Goal: Navigation & Orientation: Find specific page/section

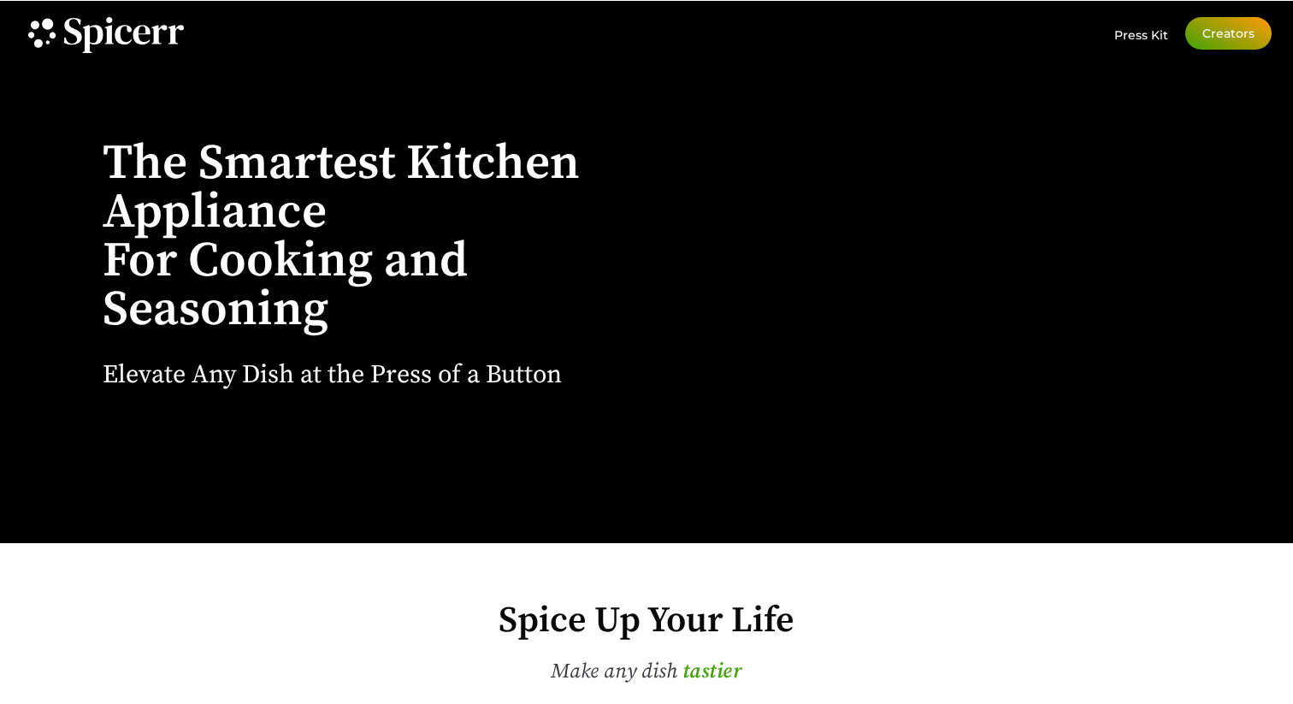
click at [1224, 42] on link "Creators" at bounding box center [1228, 33] width 86 height 32
click at [1147, 38] on span "Press Kit" at bounding box center [1141, 34] width 54 height 15
click at [131, 27] on icon at bounding box center [124, 35] width 120 height 36
click at [40, 38] on icon at bounding box center [41, 32] width 37 height 37
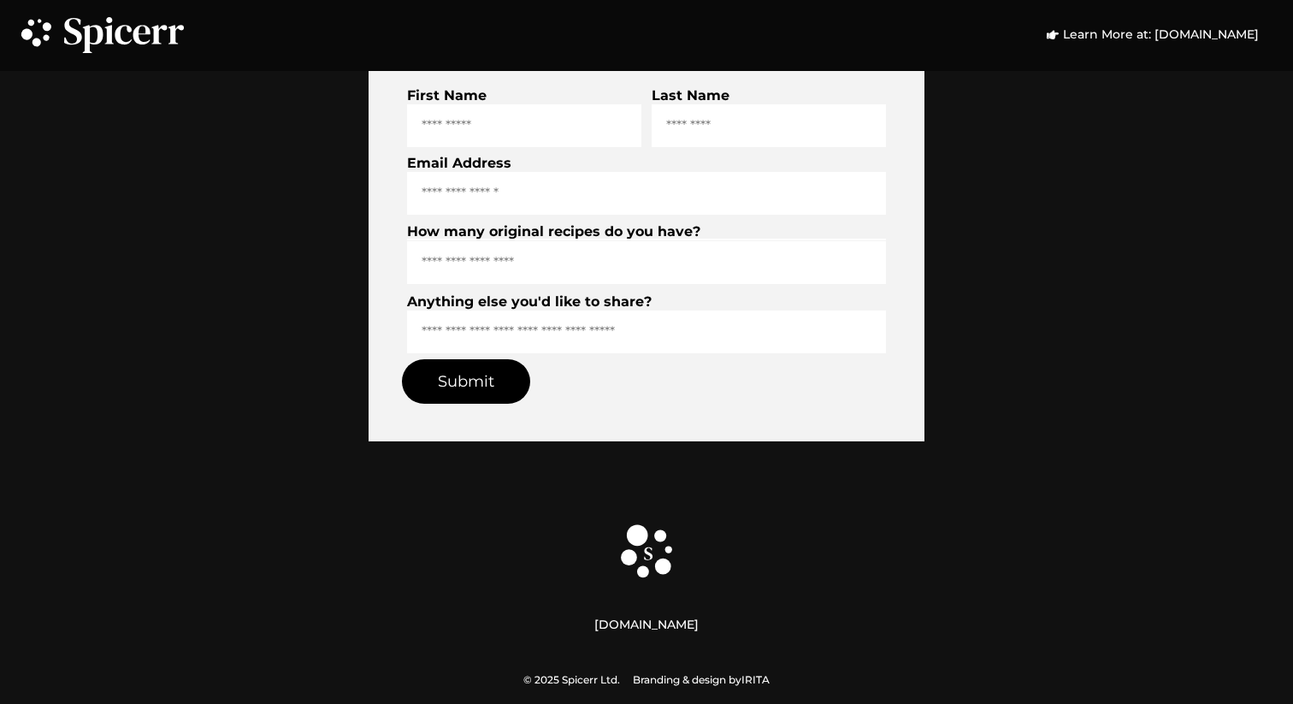
scroll to position [6386, 0]
